Goal: Information Seeking & Learning: Learn about a topic

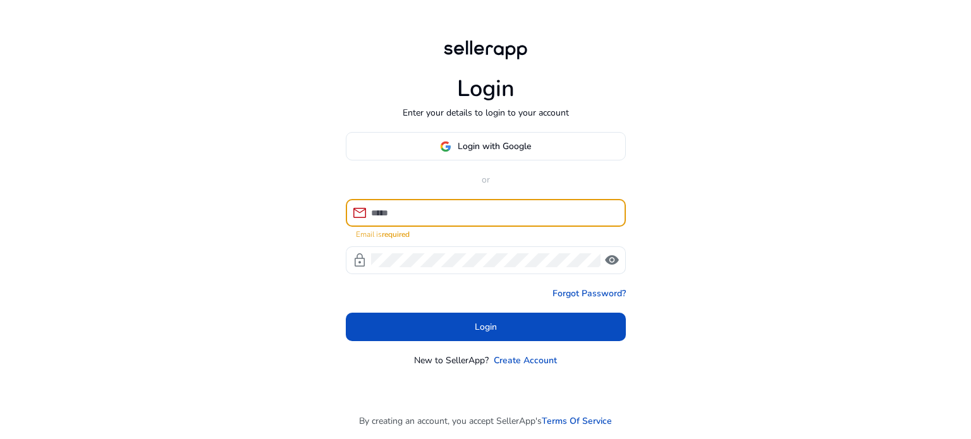
type input "**********"
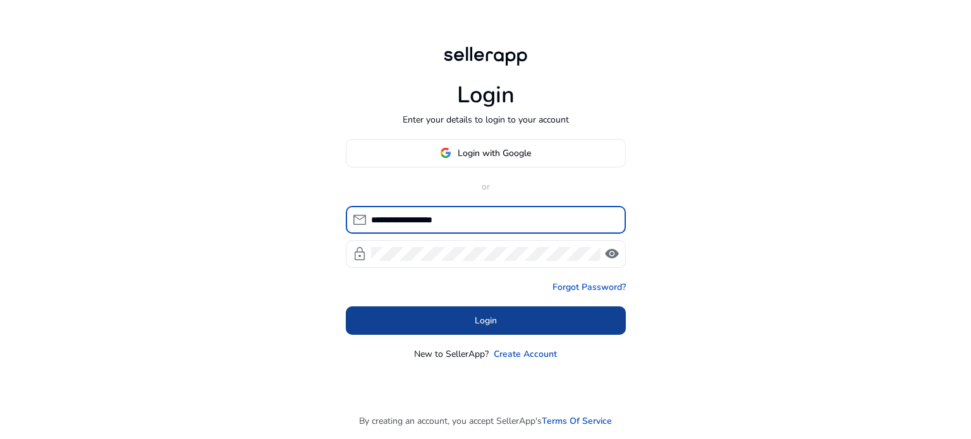
click at [463, 313] on span at bounding box center [486, 320] width 280 height 30
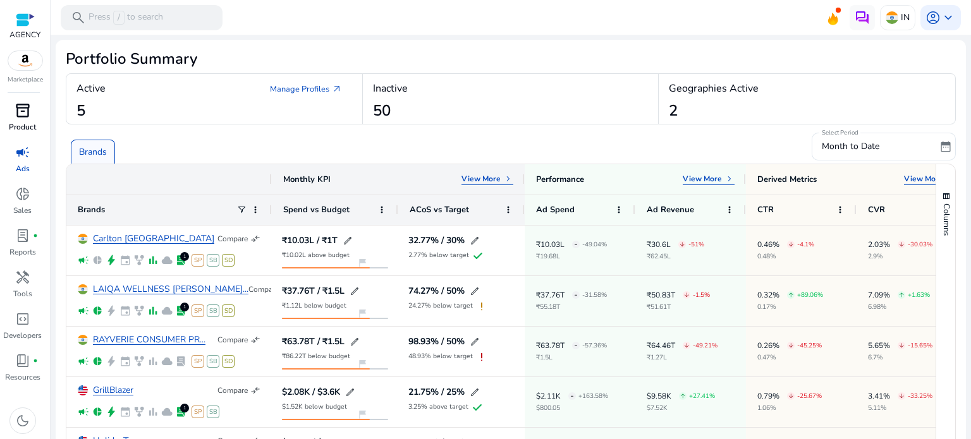
click at [20, 104] on span "inventory_2" at bounding box center [22, 110] width 15 height 15
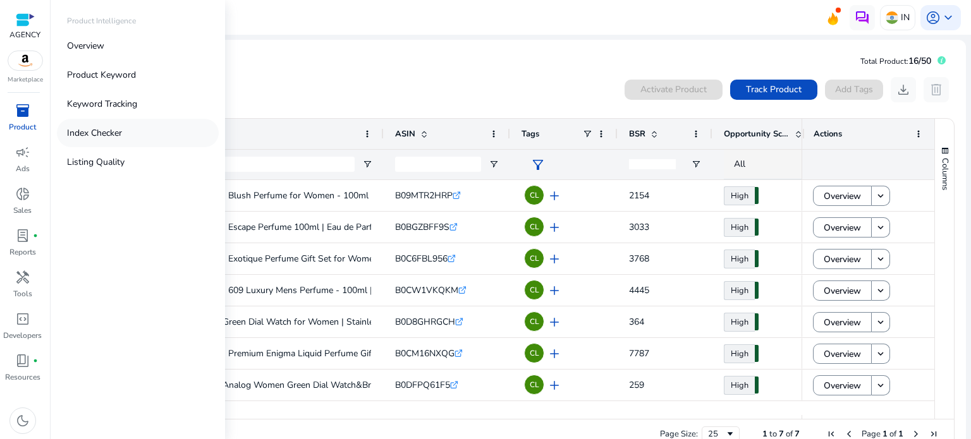
click at [97, 138] on p "Index Checker" at bounding box center [94, 132] width 55 height 13
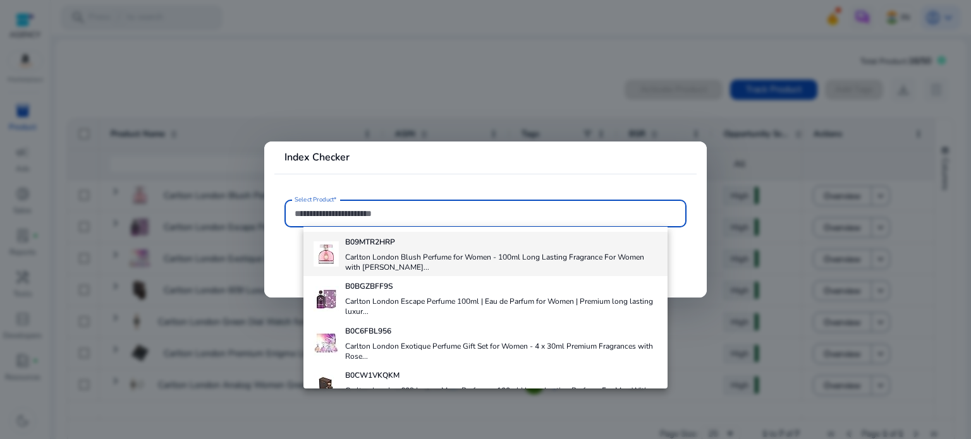
click at [427, 257] on h4 "Carlton London Blush Perfume for Women - 100ml Long Lasting Fragrance For Women…" at bounding box center [501, 262] width 313 height 20
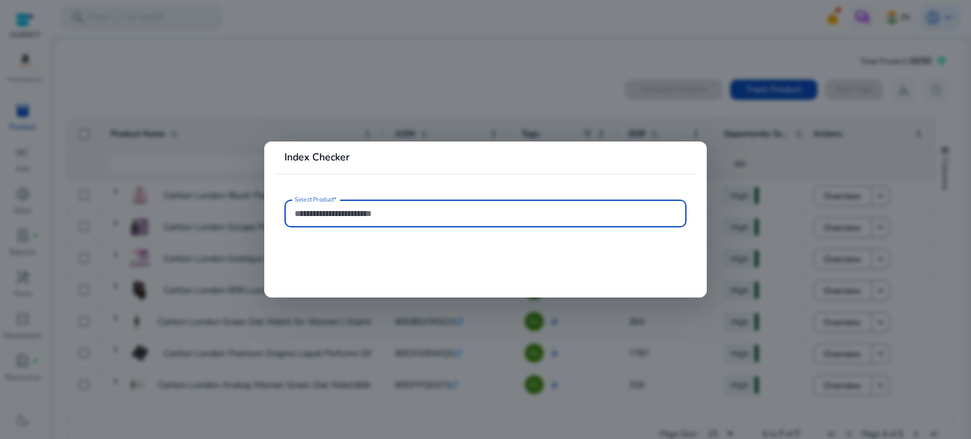
type input "**********"
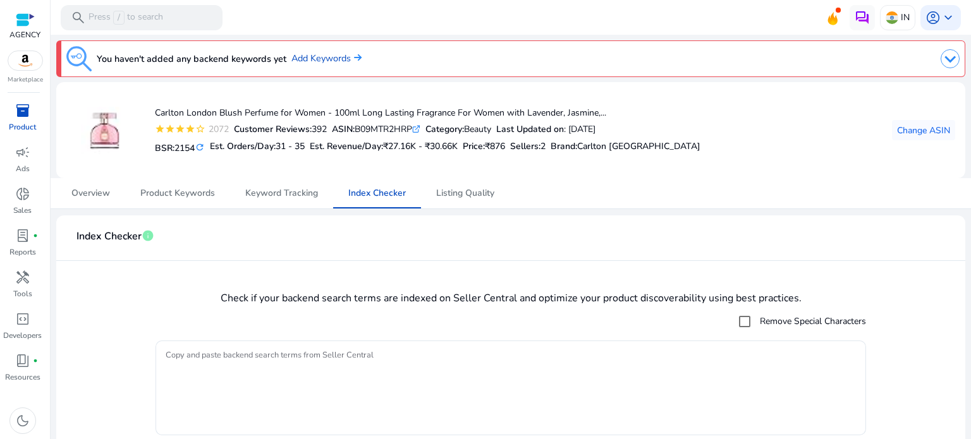
scroll to position [40, 0]
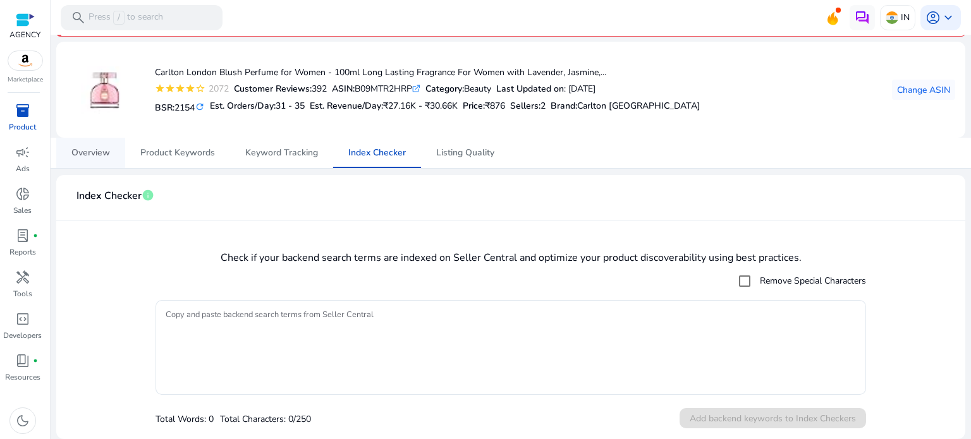
click at [97, 156] on span "Overview" at bounding box center [90, 153] width 39 height 9
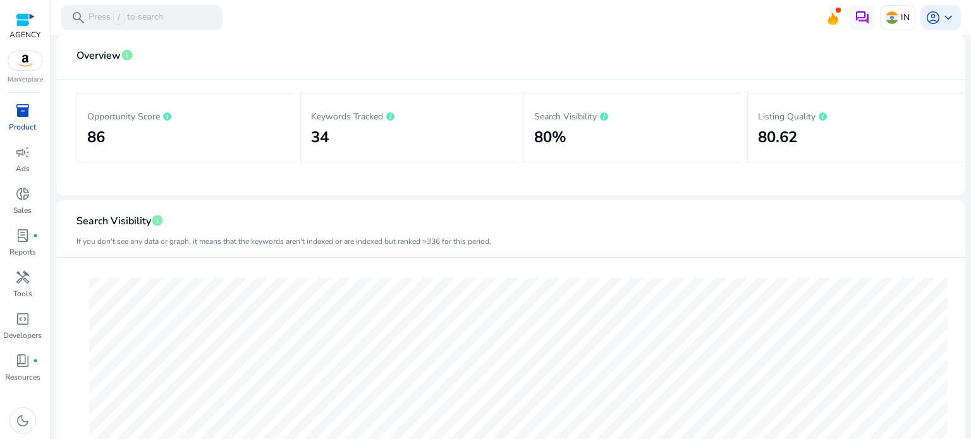
scroll to position [152, 0]
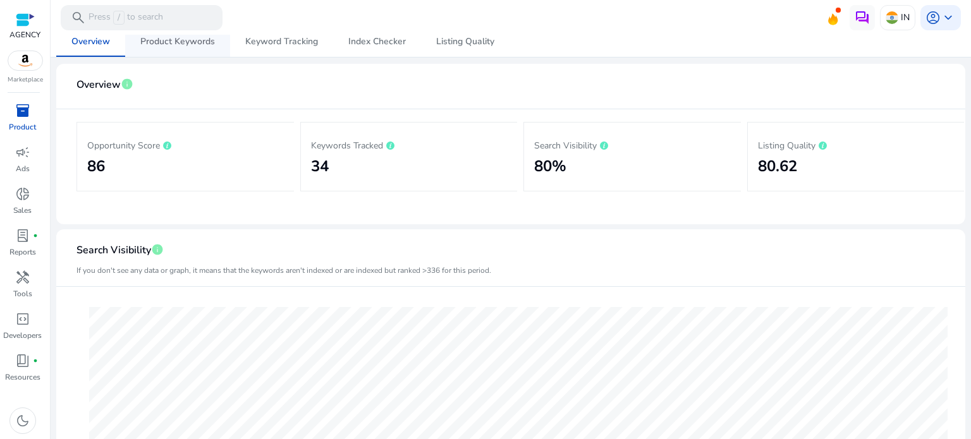
click at [173, 40] on span "Product Keywords" at bounding box center [177, 41] width 75 height 9
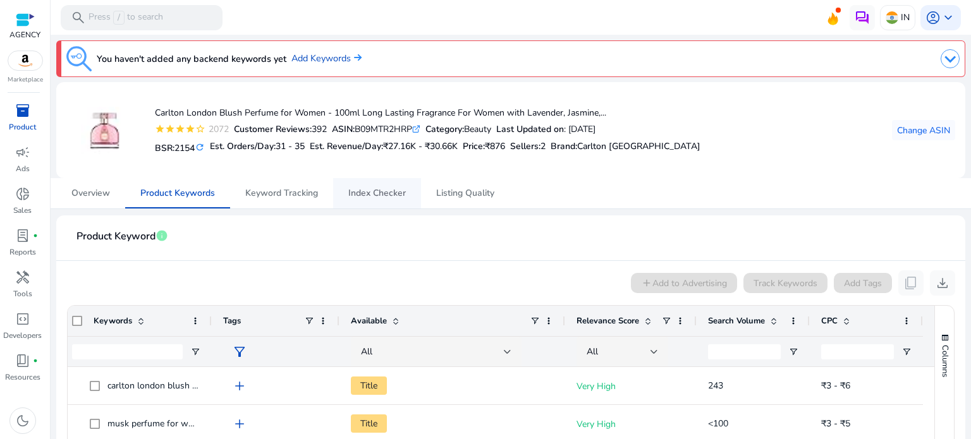
click at [367, 181] on span "Index Checker" at bounding box center [377, 193] width 58 height 30
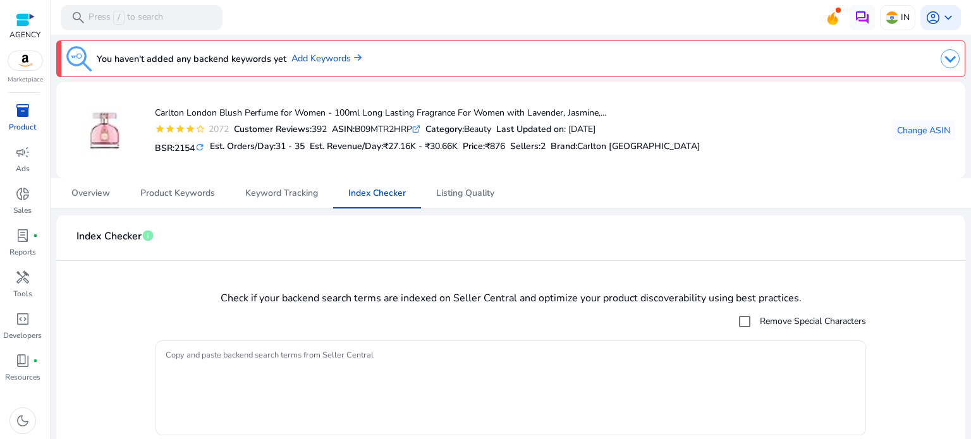
scroll to position [40, 0]
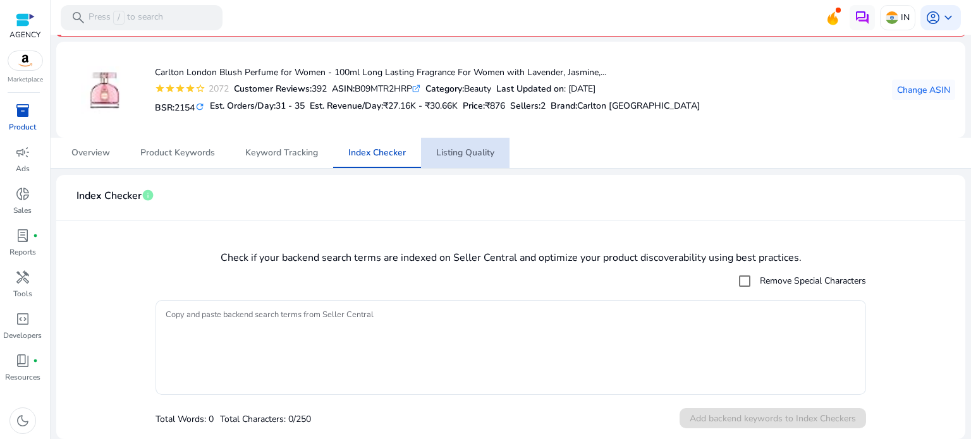
click at [477, 159] on span "Listing Quality" at bounding box center [465, 153] width 58 height 30
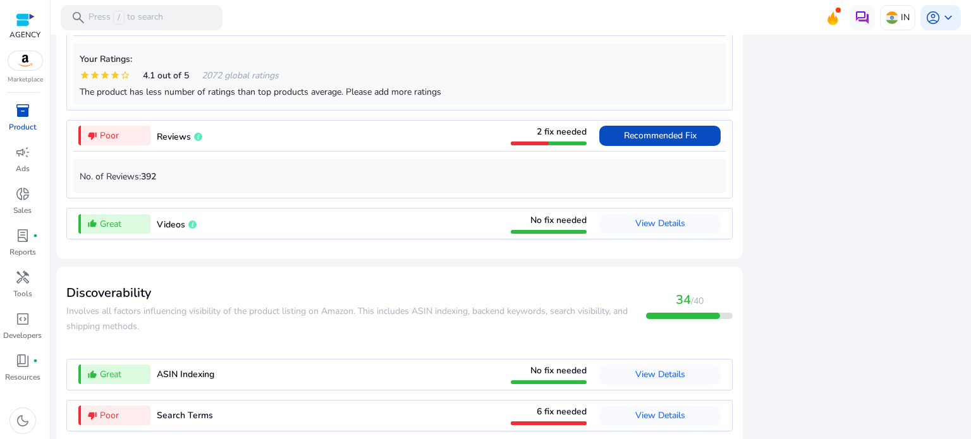
scroll to position [1268, 0]
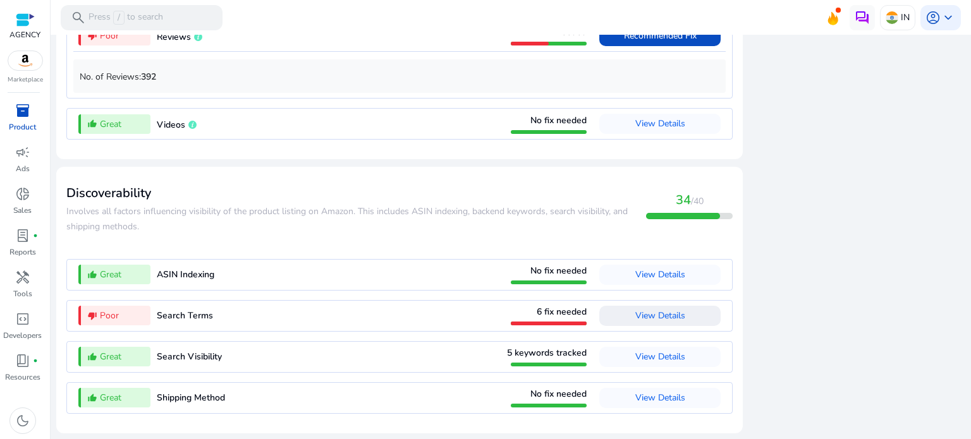
click at [647, 308] on span "View Details" at bounding box center [660, 316] width 50 height 20
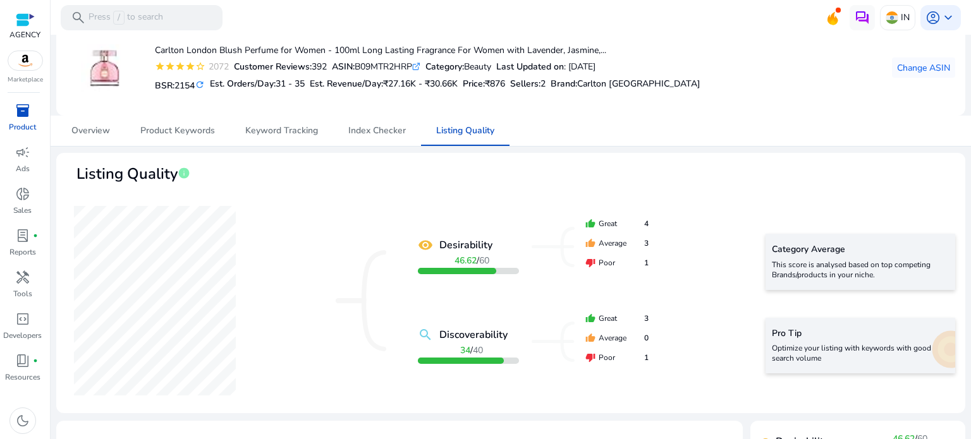
scroll to position [61, 0]
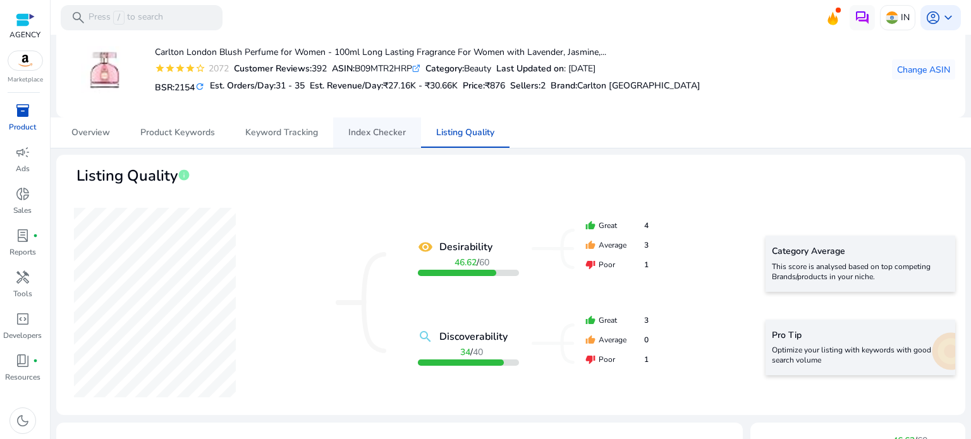
click at [370, 131] on span "Index Checker" at bounding box center [377, 132] width 58 height 9
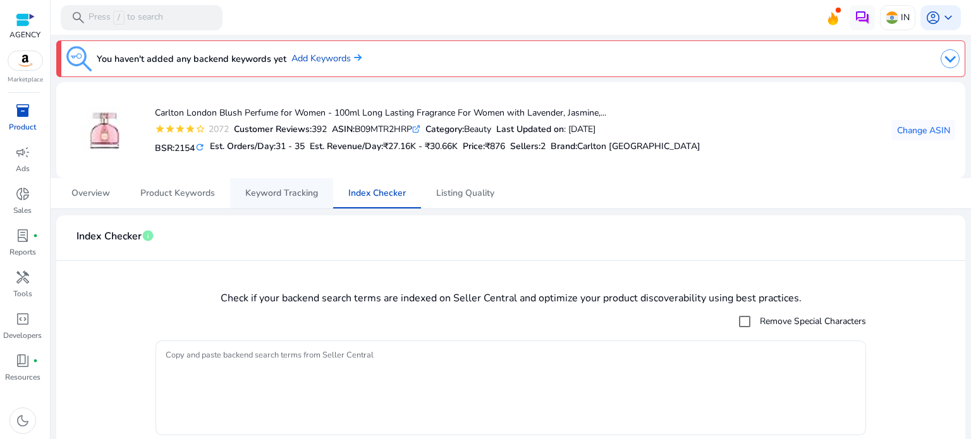
click at [249, 201] on span "Keyword Tracking" at bounding box center [281, 193] width 73 height 30
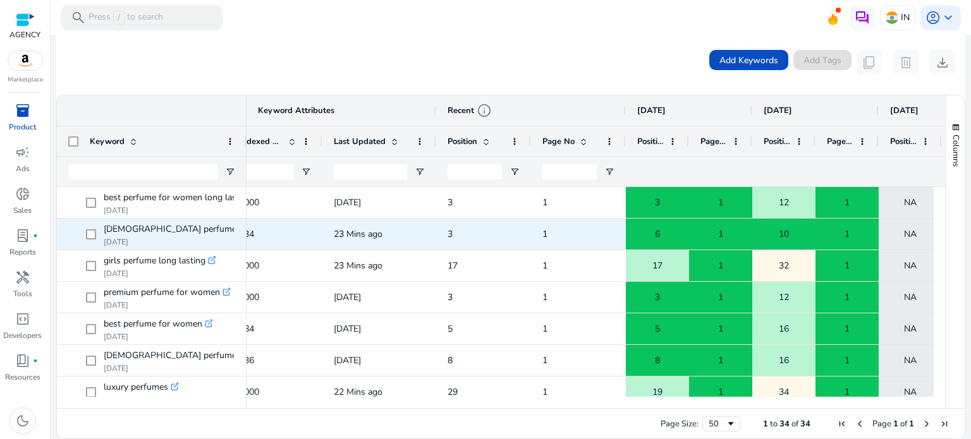
scroll to position [0, 247]
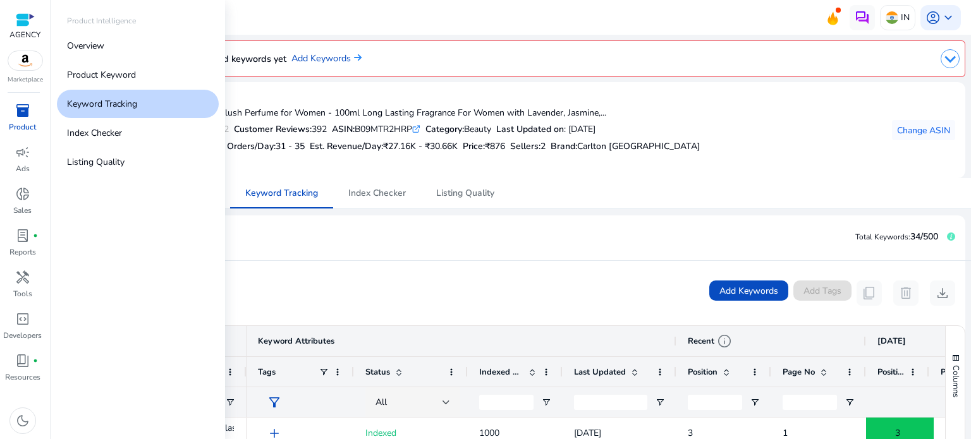
click at [28, 118] on span "inventory_2" at bounding box center [22, 110] width 15 height 15
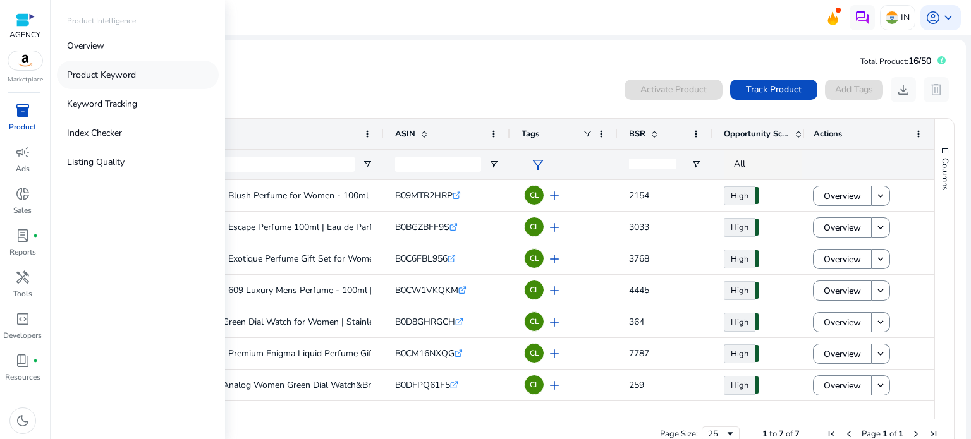
click at [132, 70] on p "Product Keyword" at bounding box center [101, 74] width 69 height 13
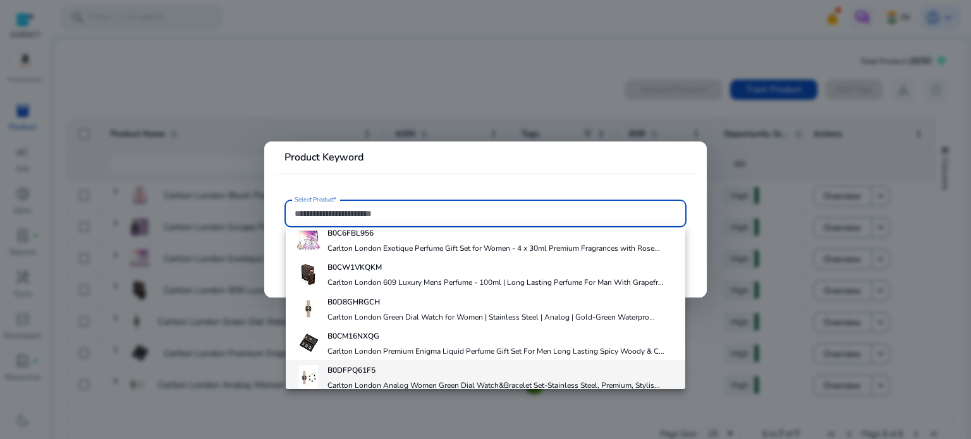
click at [378, 365] on h4 "B0DFPQ61F5" at bounding box center [494, 370] width 333 height 10
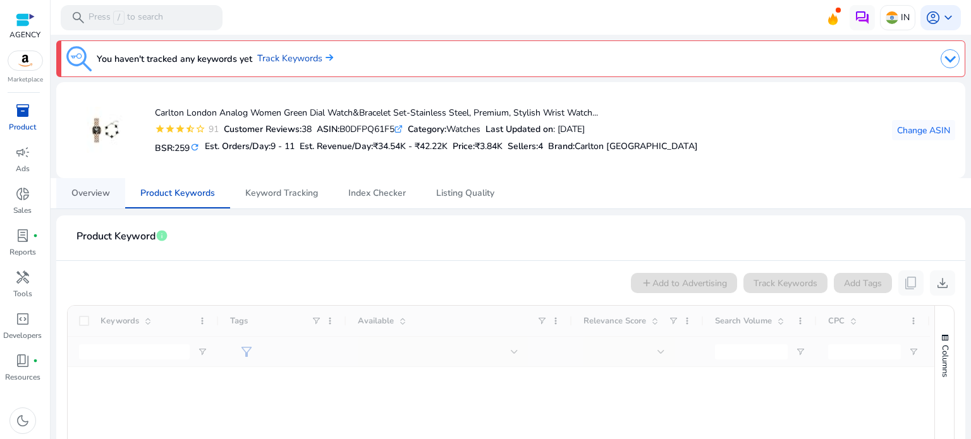
click at [94, 198] on span "Overview" at bounding box center [90, 193] width 39 height 9
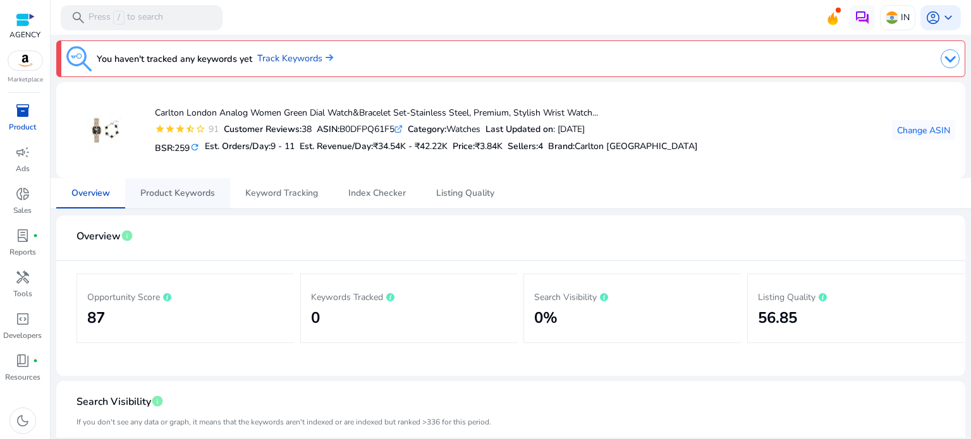
click at [215, 199] on link "Product Keywords" at bounding box center [177, 193] width 105 height 30
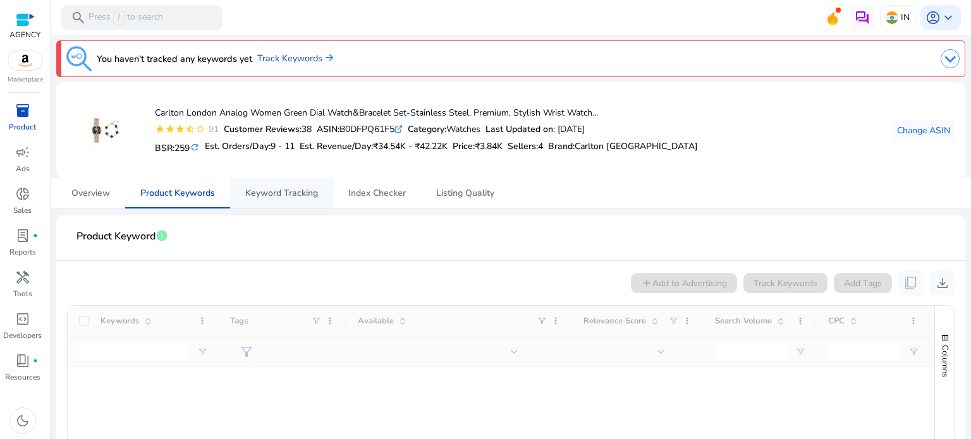
click at [303, 199] on span "Keyword Tracking" at bounding box center [281, 193] width 73 height 30
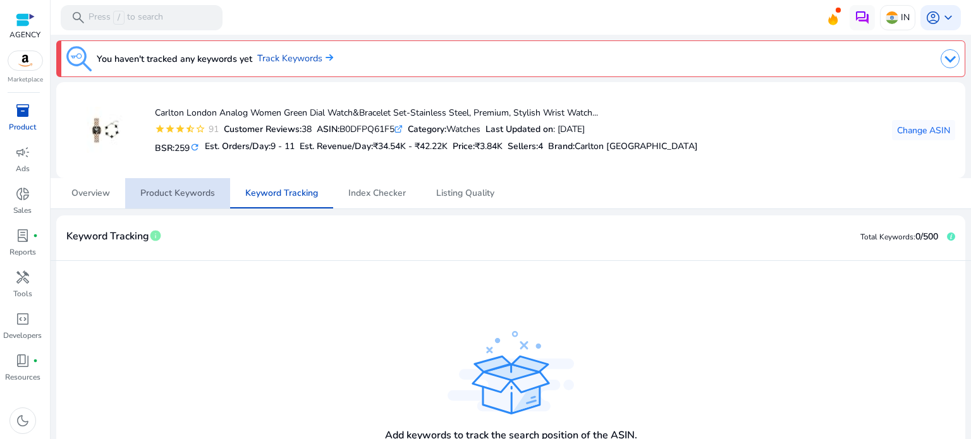
click at [164, 189] on span "Product Keywords" at bounding box center [177, 193] width 75 height 9
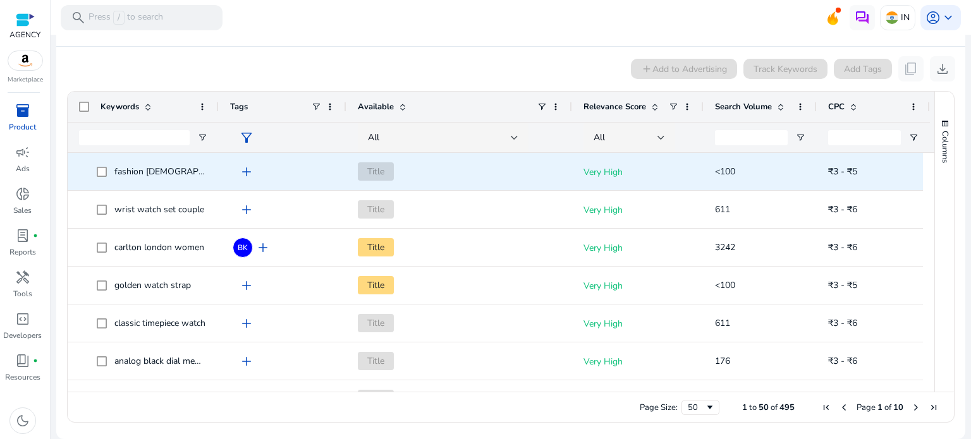
scroll to position [422, 0]
click at [248, 173] on span "add" at bounding box center [246, 171] width 15 height 15
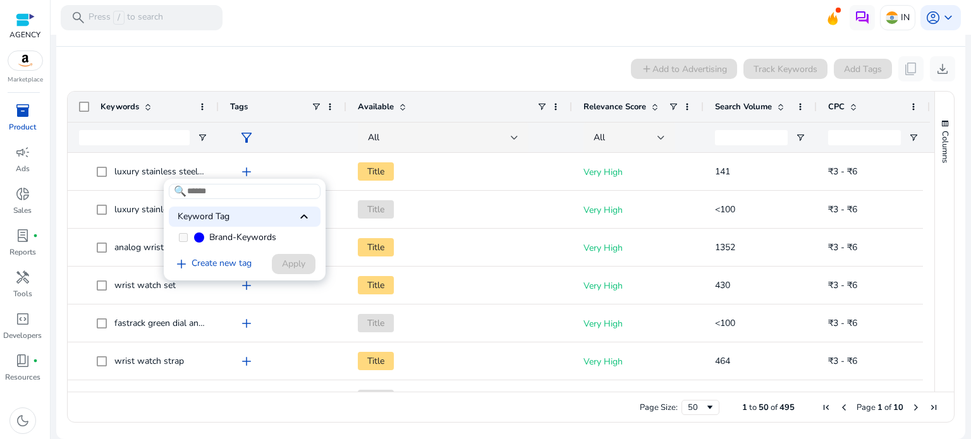
click at [155, 172] on div at bounding box center [485, 219] width 971 height 439
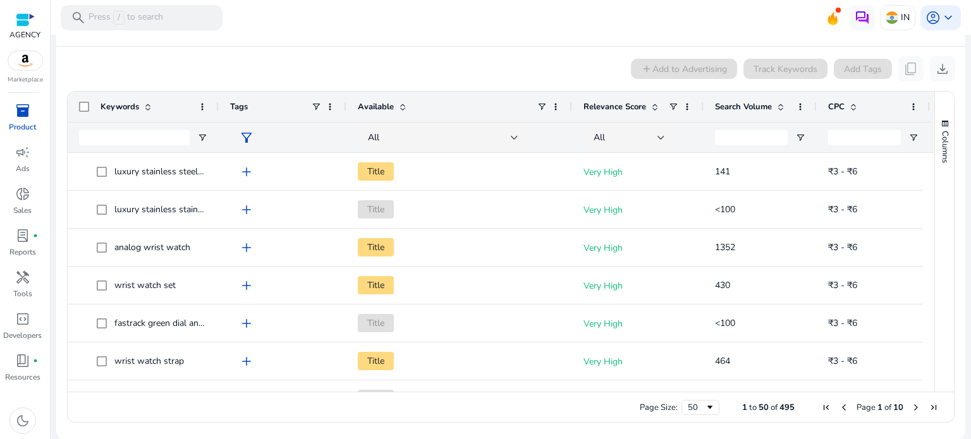
click at [222, 105] on div "Tags" at bounding box center [283, 107] width 128 height 30
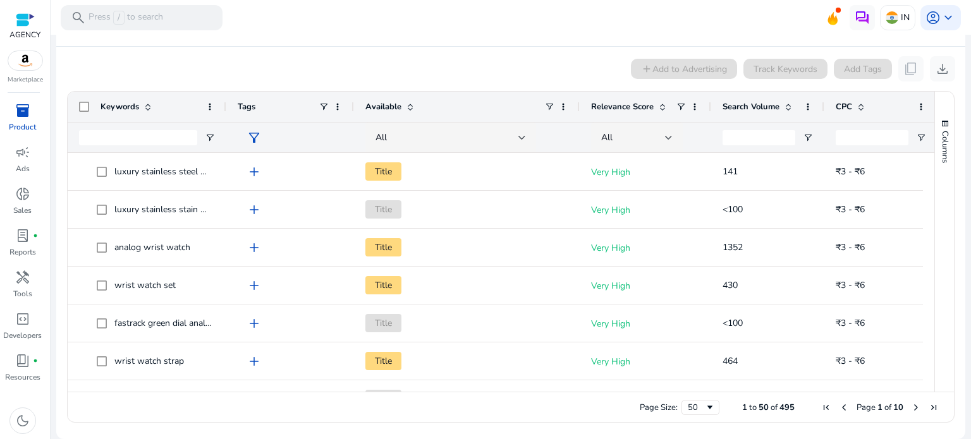
drag, startPoint x: 217, startPoint y: 103, endPoint x: 281, endPoint y: 108, distance: 63.4
click at [228, 108] on div at bounding box center [225, 107] width 5 height 30
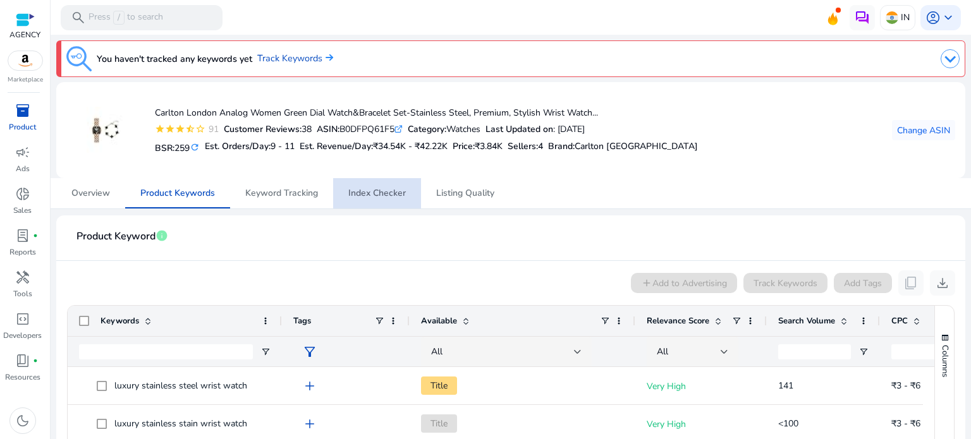
click at [379, 197] on span "Index Checker" at bounding box center [377, 193] width 58 height 9
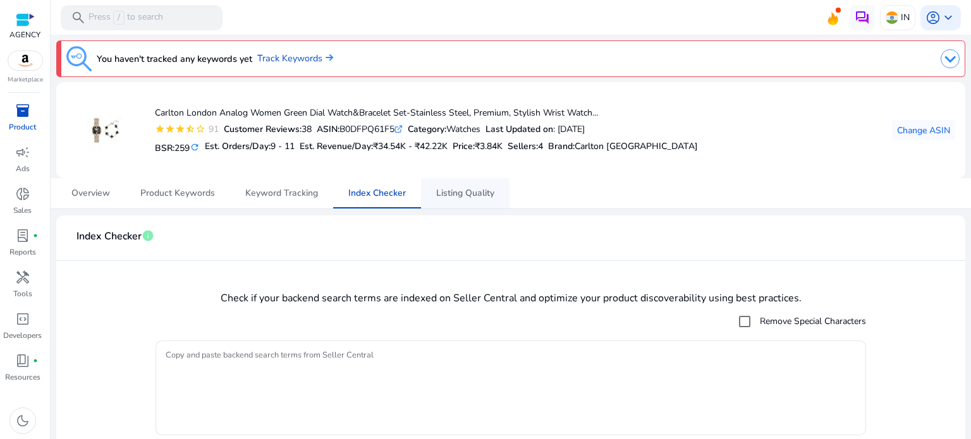
click at [458, 191] on span "Listing Quality" at bounding box center [465, 193] width 58 height 9
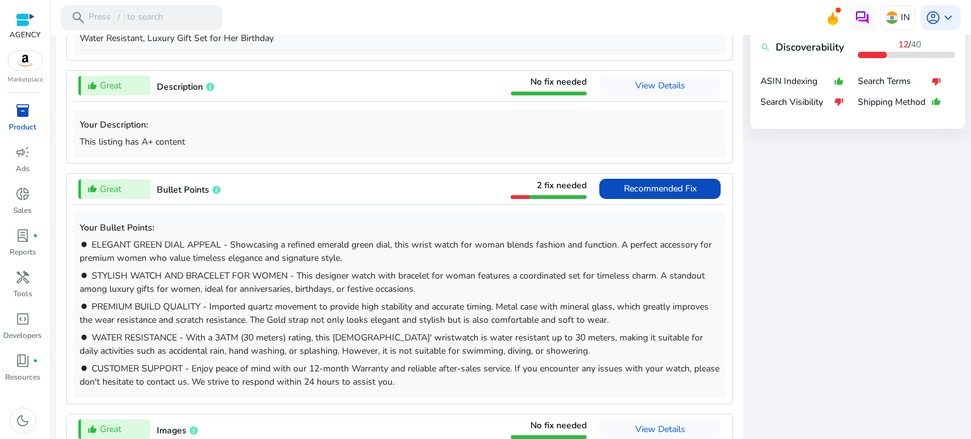
scroll to position [607, 0]
click at [671, 188] on span "Recommended Fix" at bounding box center [660, 189] width 73 height 12
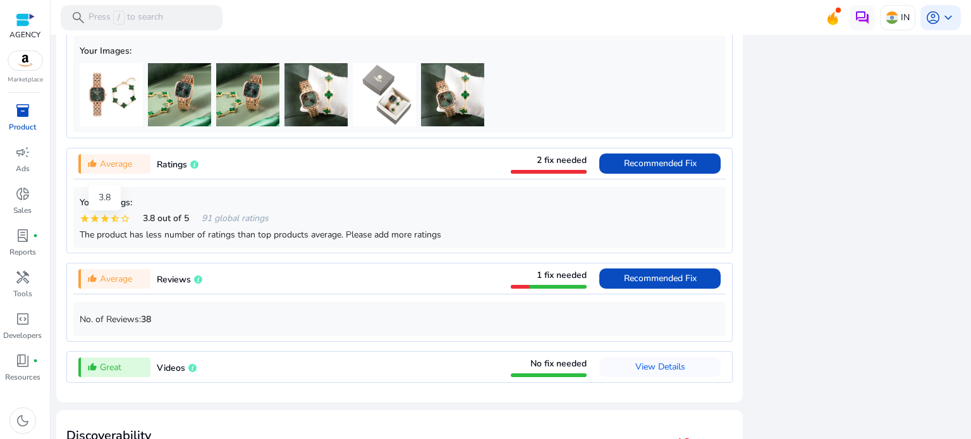
scroll to position [1356, 0]
